Goal: Navigation & Orientation: Find specific page/section

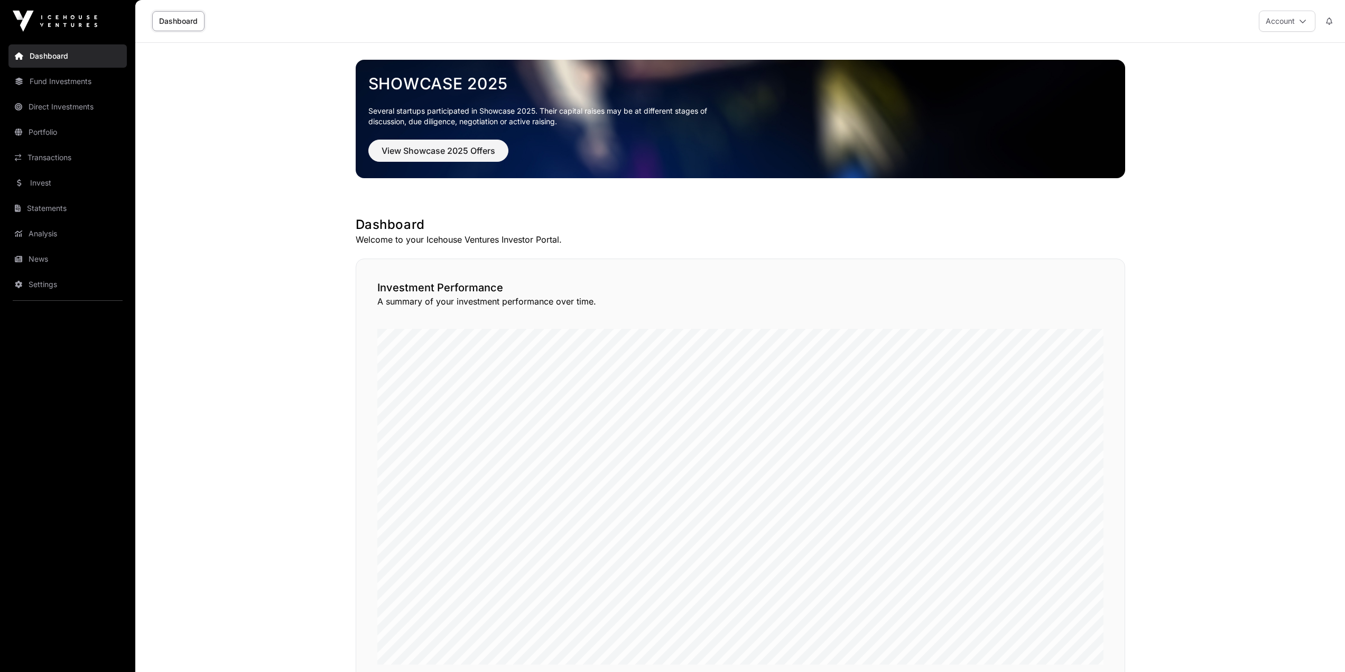
click at [41, 260] on link "News" at bounding box center [67, 258] width 118 height 23
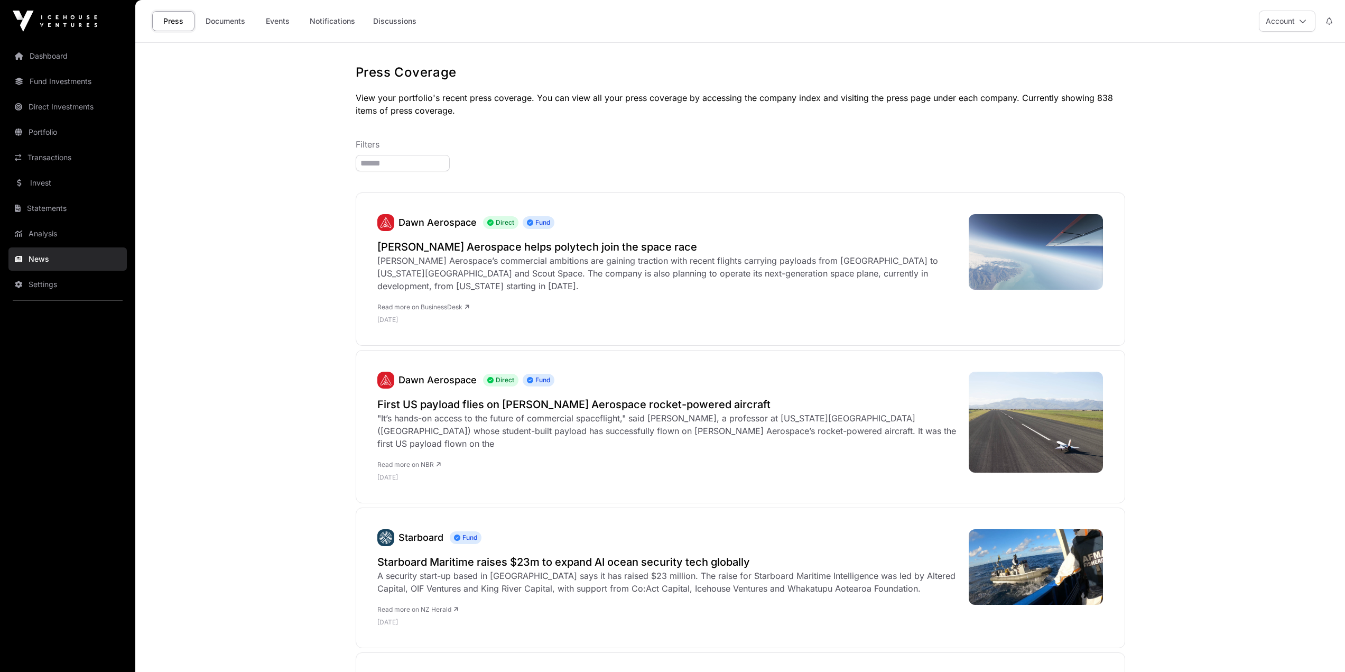
click at [56, 175] on link "Invest" at bounding box center [67, 182] width 118 height 23
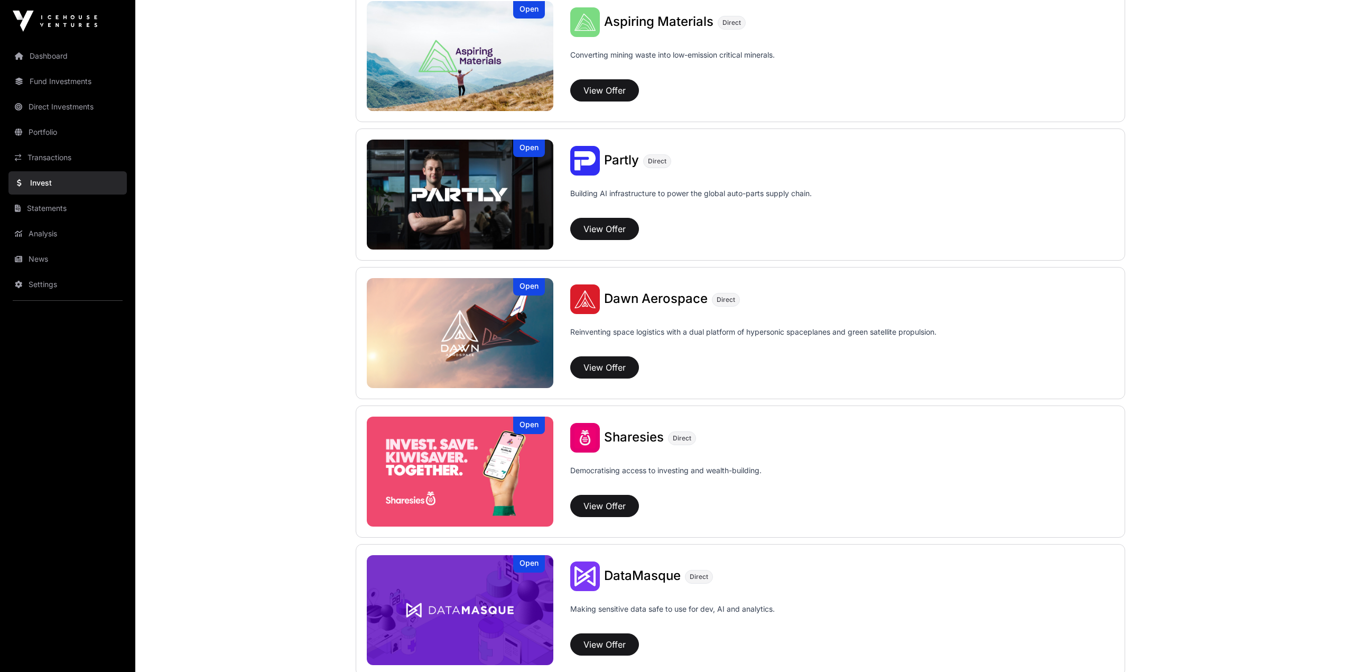
scroll to position [951, 0]
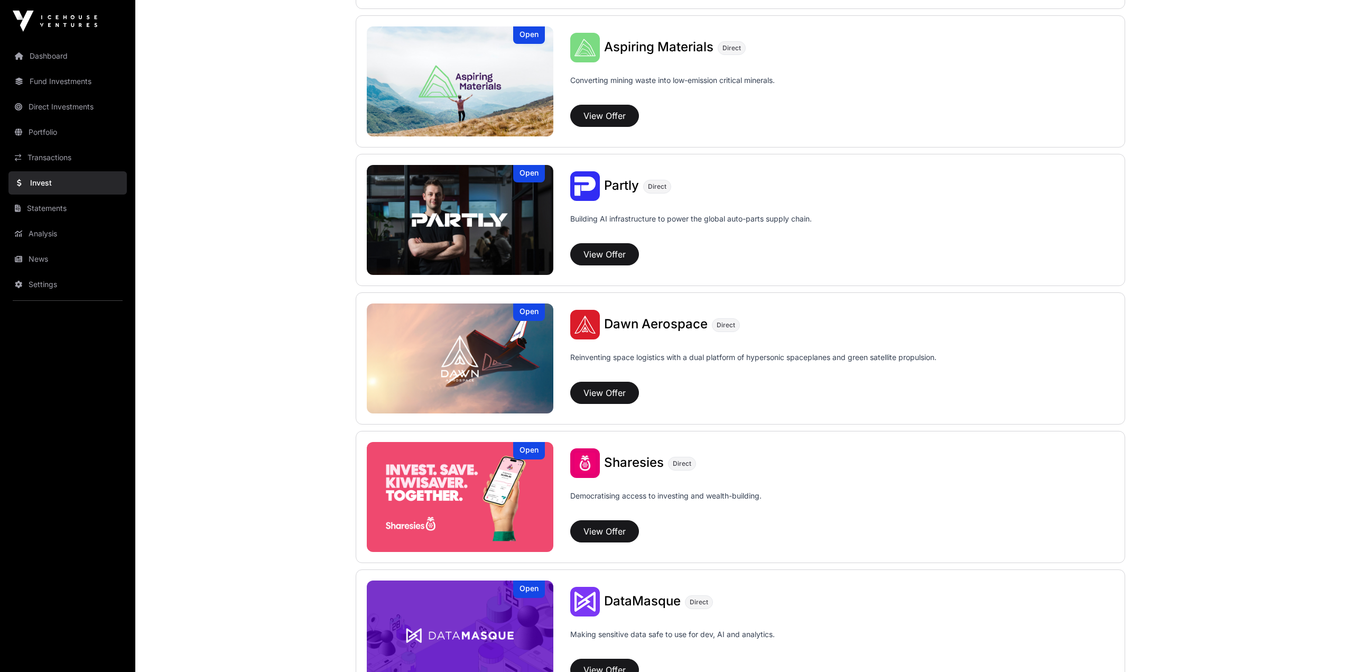
click at [54, 264] on link "News" at bounding box center [67, 258] width 118 height 23
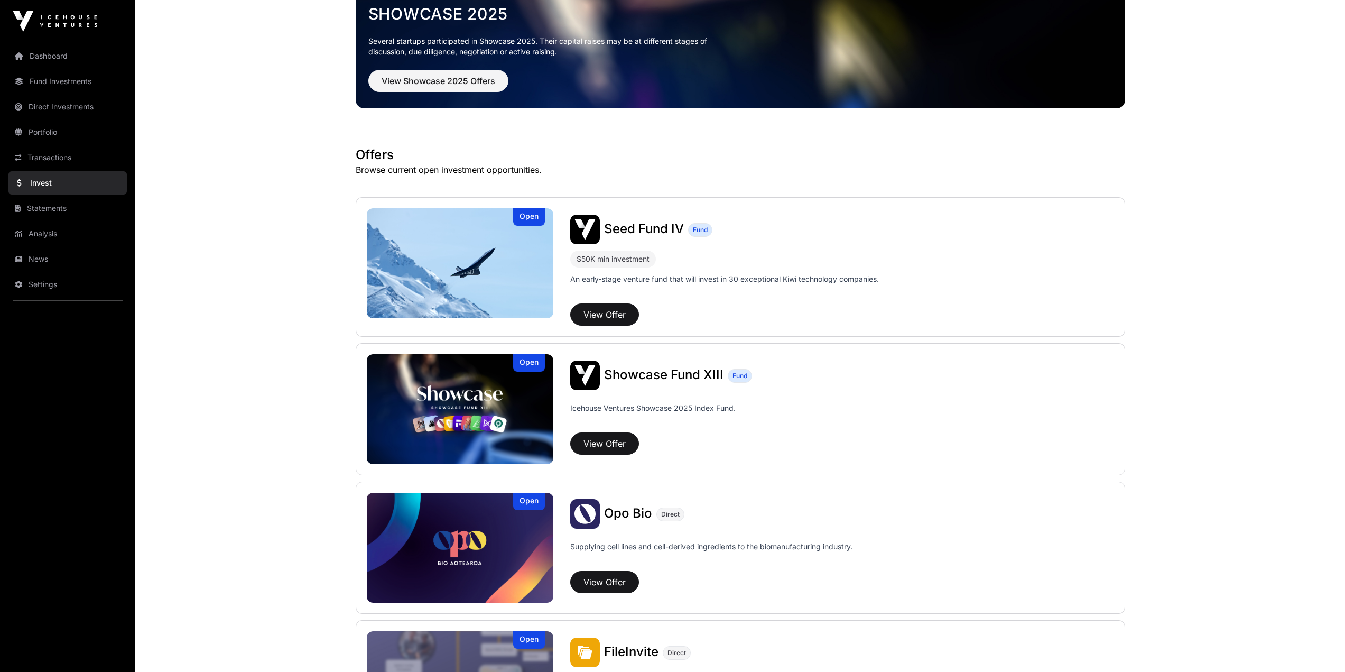
scroll to position [53, 0]
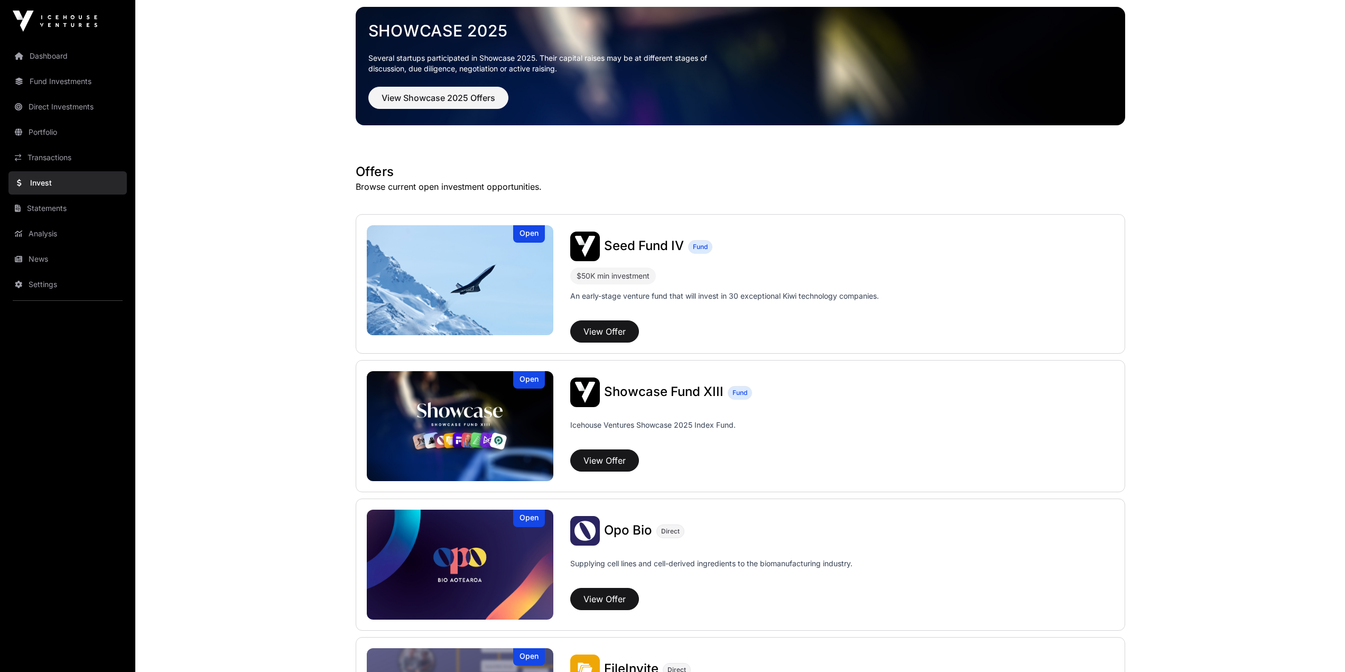
click at [46, 135] on link "Portfolio" at bounding box center [67, 131] width 118 height 23
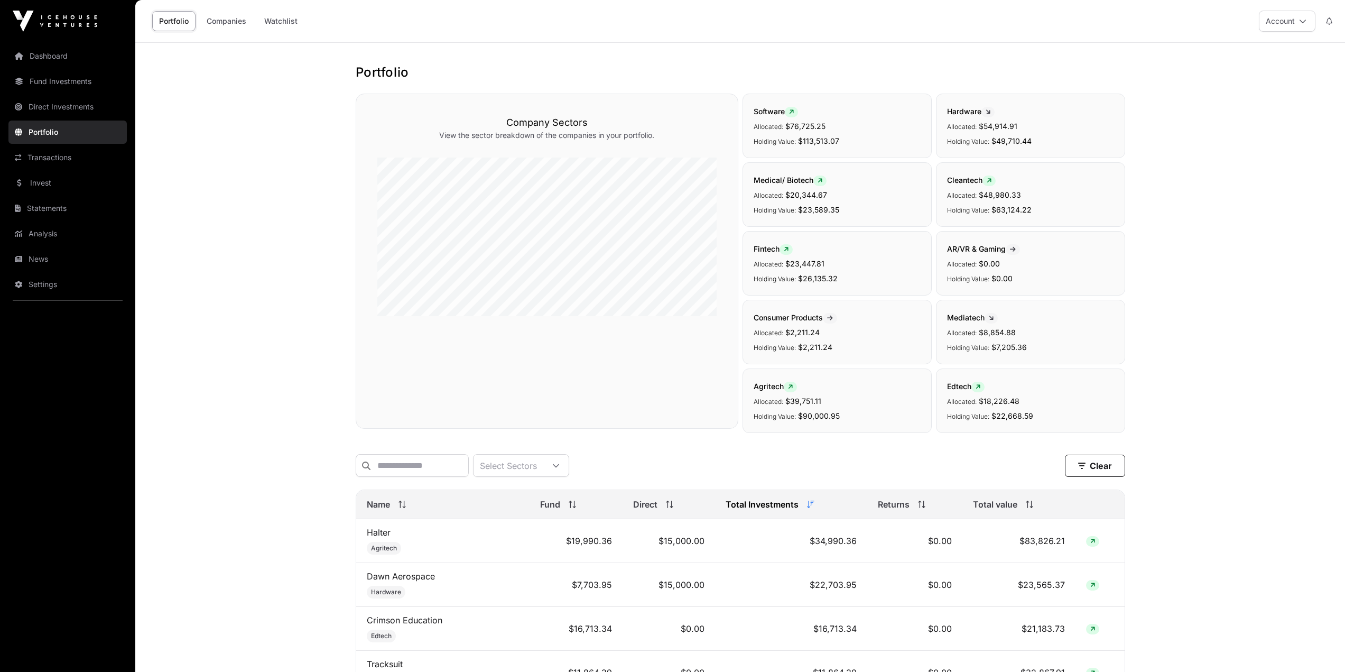
click at [83, 83] on link "Fund Investments" at bounding box center [67, 81] width 118 height 23
click at [61, 83] on link "Fund Investments" at bounding box center [67, 81] width 118 height 23
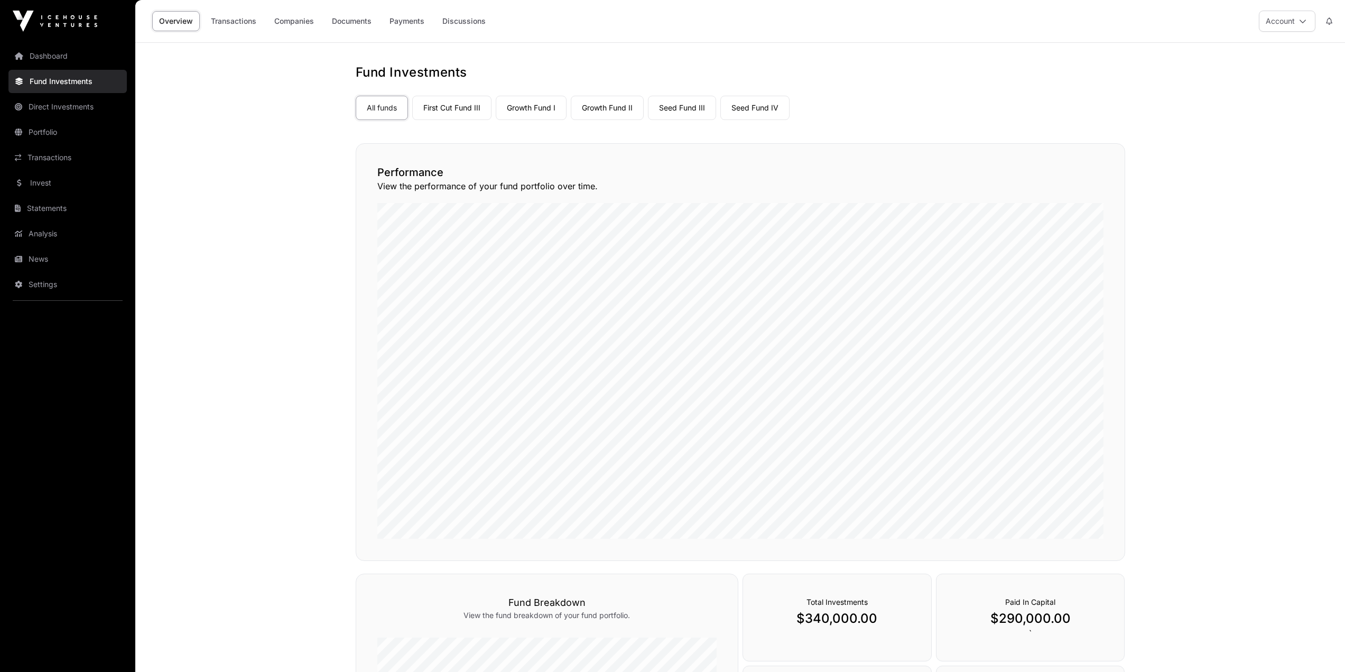
click at [69, 55] on link "Dashboard" at bounding box center [67, 55] width 118 height 23
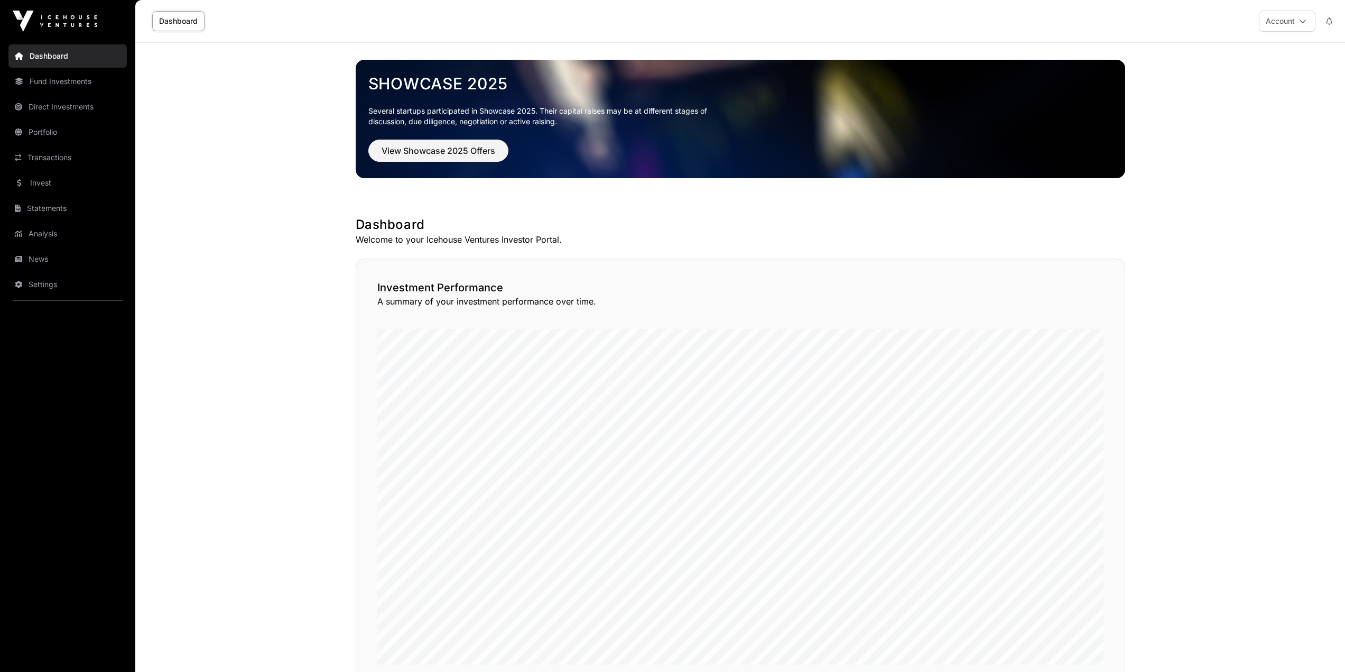
click at [44, 254] on link "News" at bounding box center [67, 258] width 118 height 23
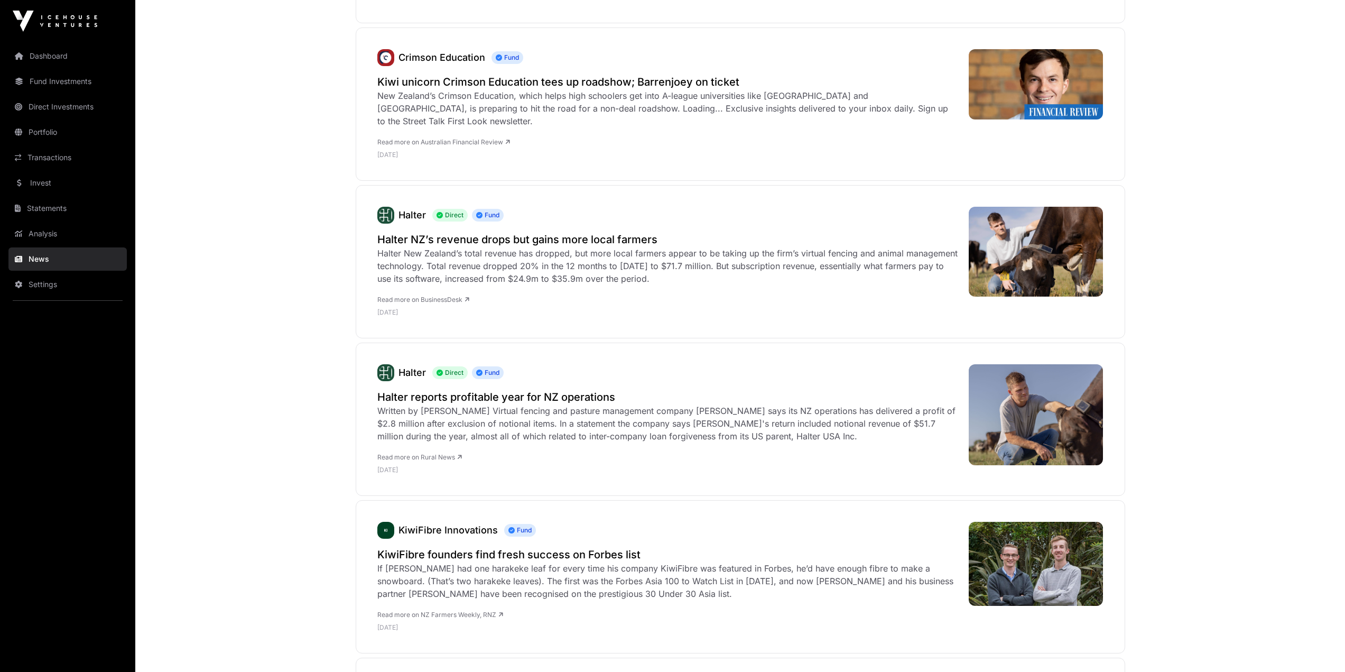
scroll to position [1427, 0]
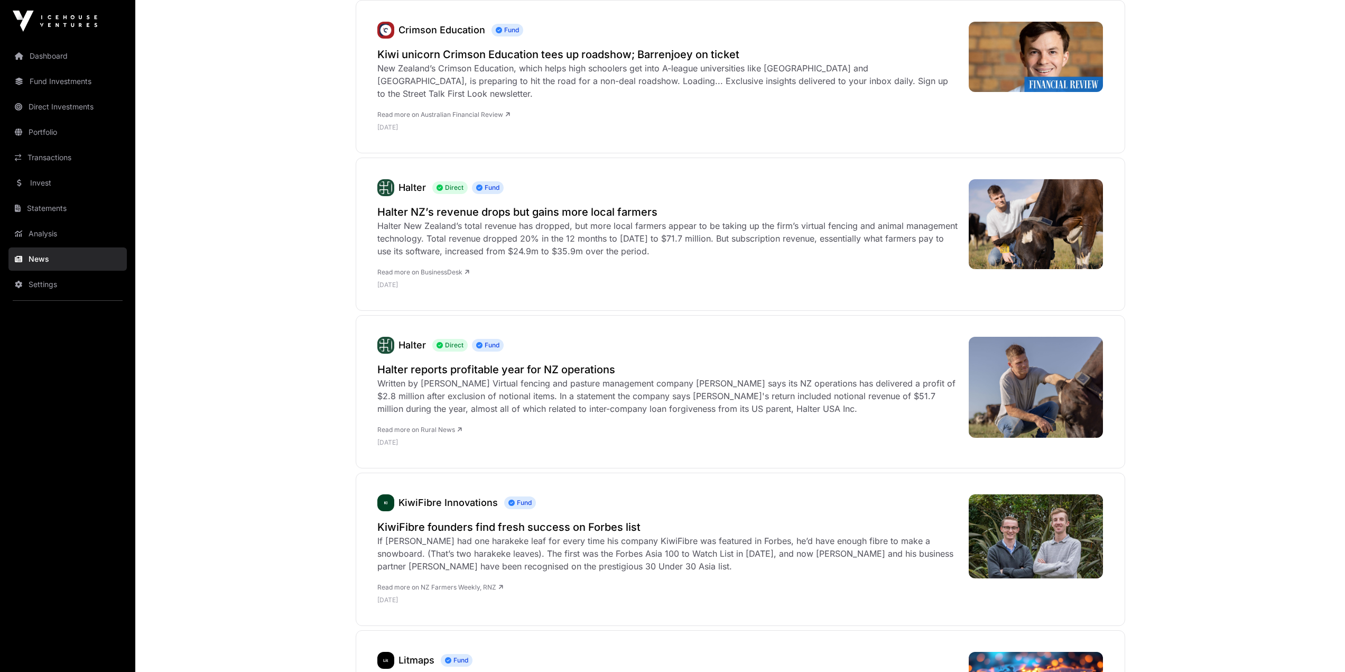
click at [52, 54] on link "Dashboard" at bounding box center [67, 55] width 118 height 23
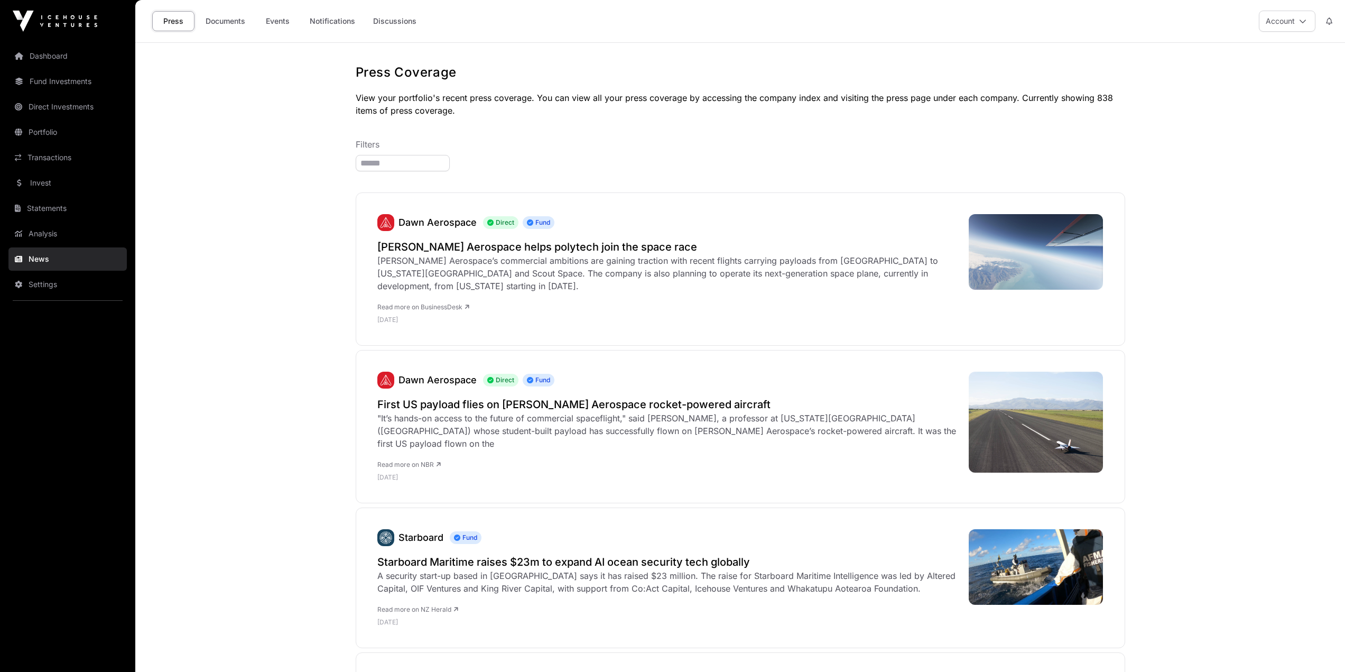
click at [54, 191] on link "Invest" at bounding box center [67, 182] width 118 height 23
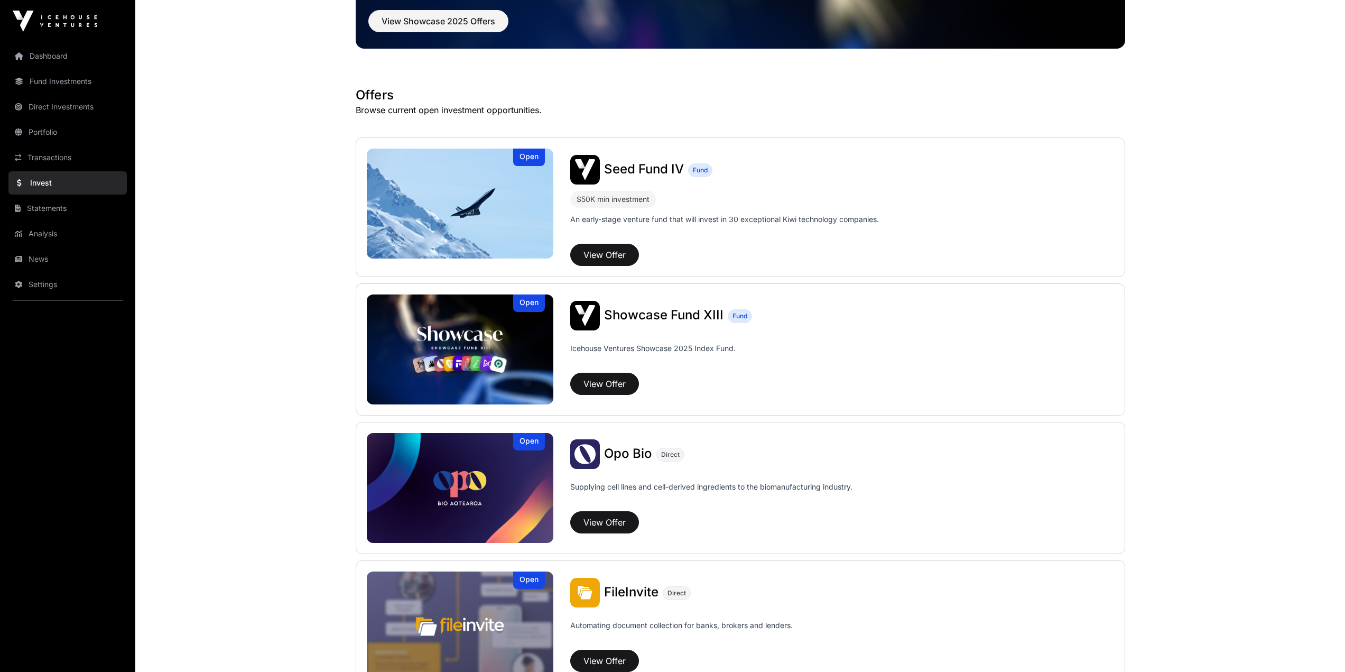
scroll to position [98, 0]
